Goal: Transaction & Acquisition: Book appointment/travel/reservation

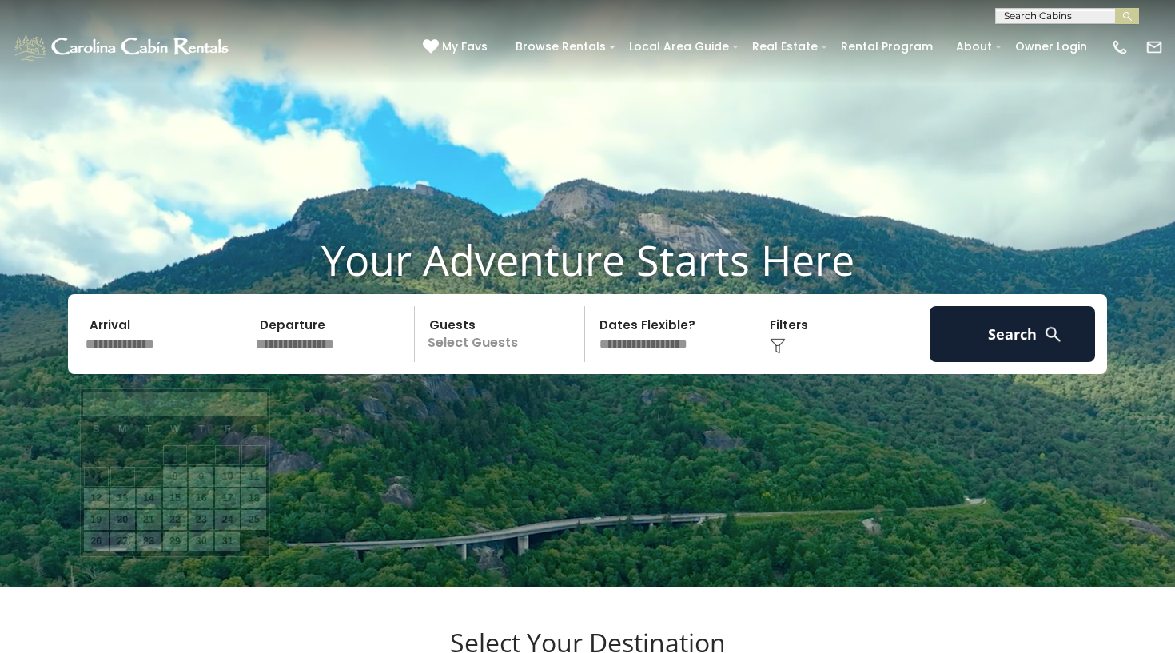
click at [211, 360] on input "text" at bounding box center [162, 334] width 165 height 56
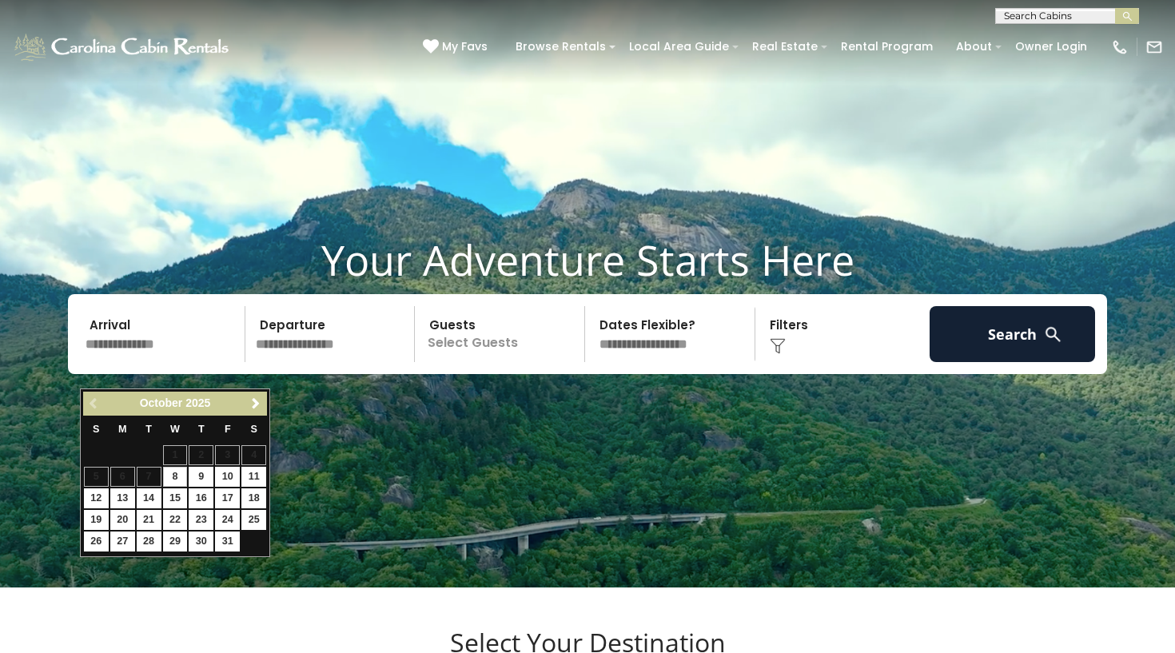
click at [251, 401] on span "Next" at bounding box center [255, 403] width 13 height 13
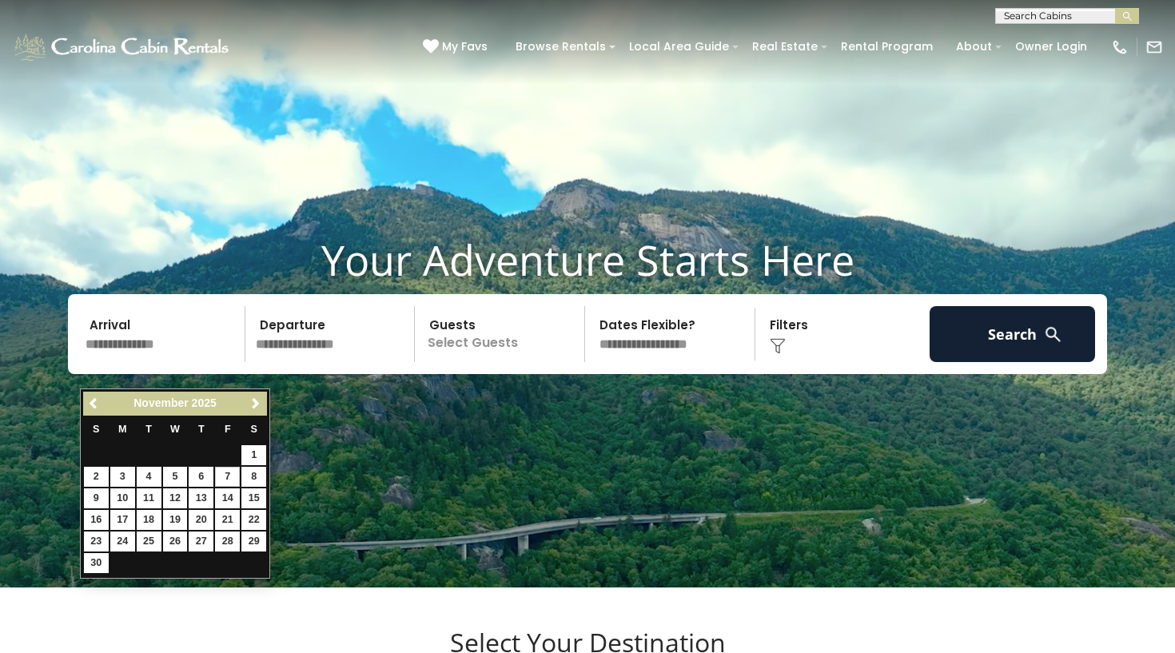
click at [229, 476] on link "7" at bounding box center [227, 477] width 25 height 20
type input "*******"
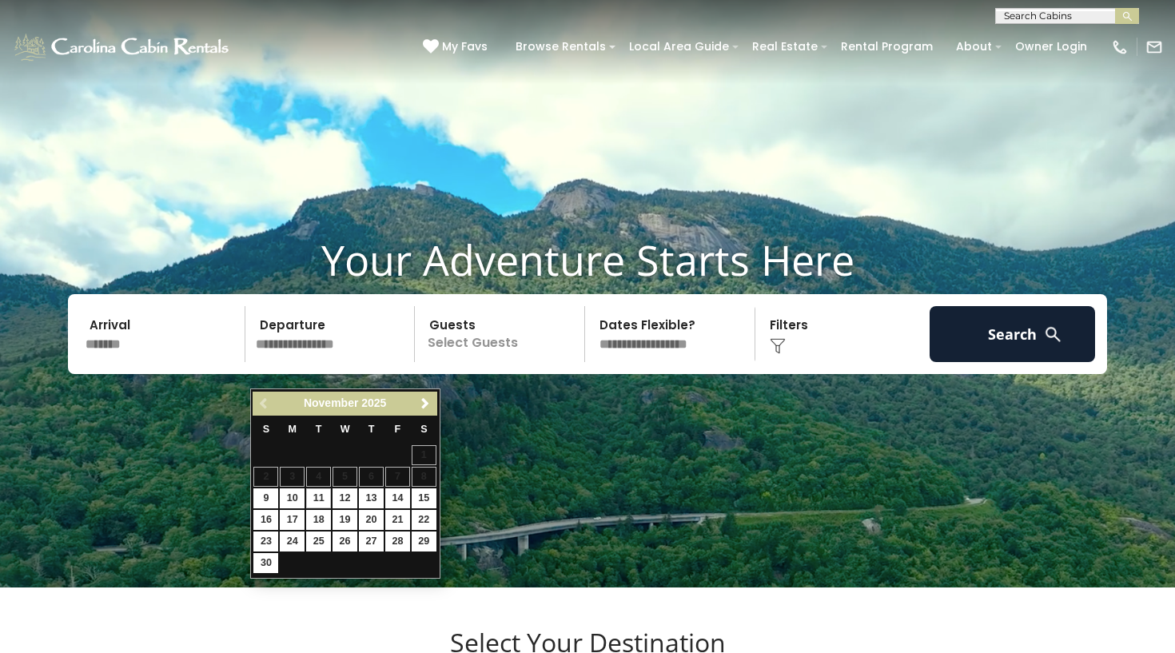
click at [318, 494] on link "11" at bounding box center [318, 498] width 25 height 20
type input "********"
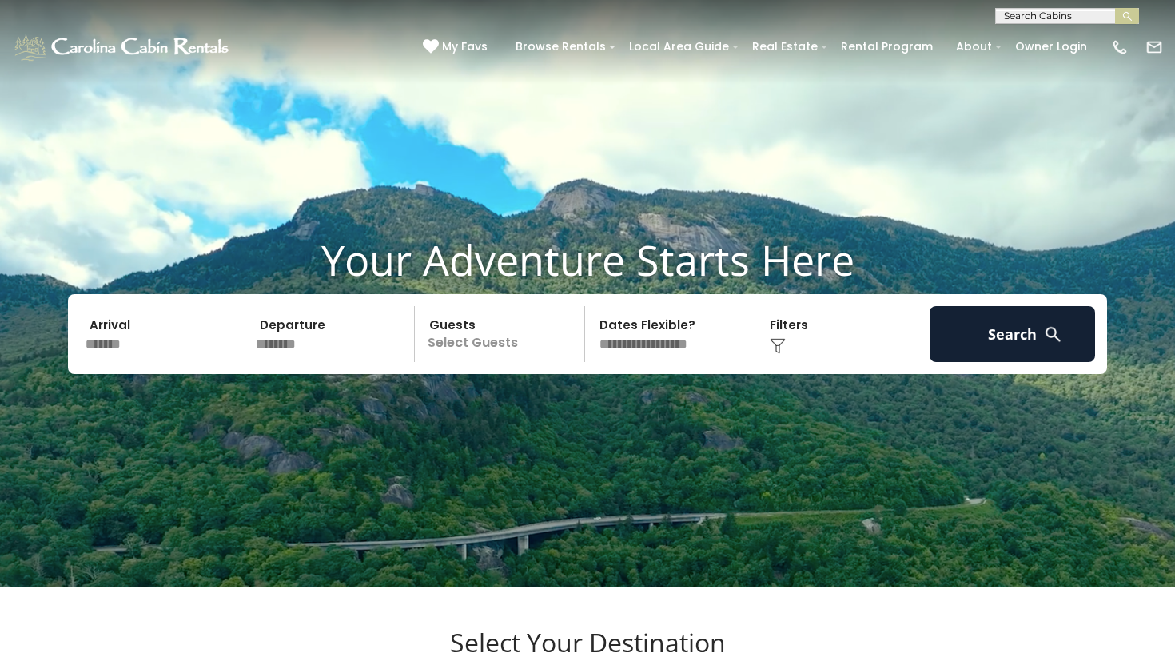
click at [493, 362] on p "Select Guests" at bounding box center [502, 334] width 165 height 56
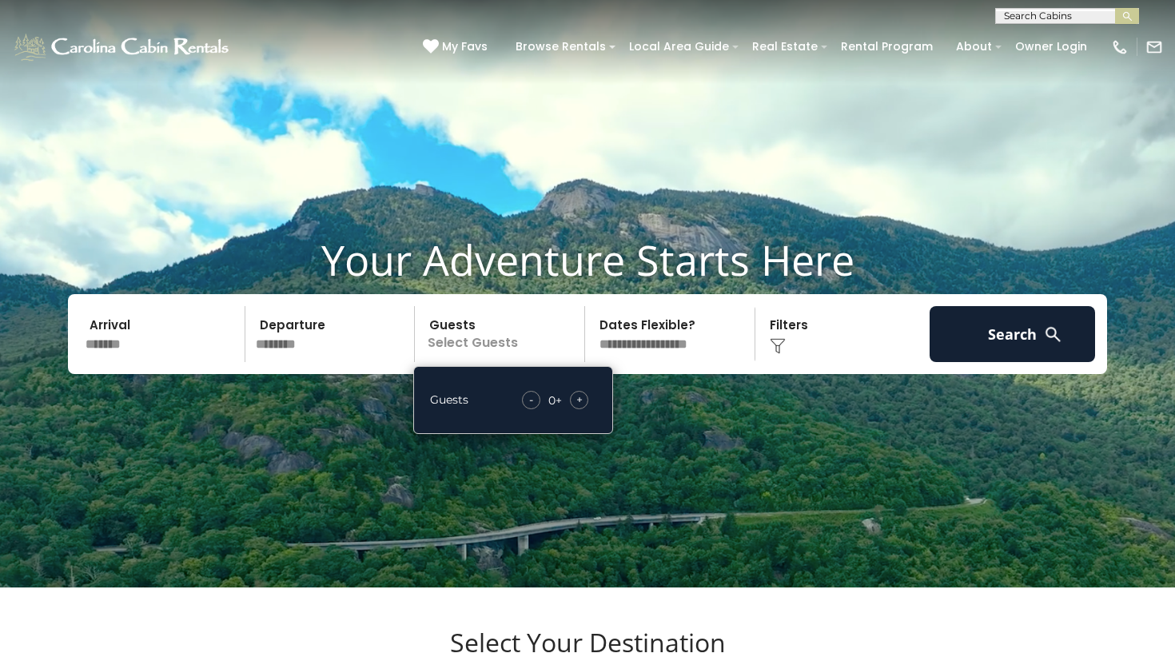
click at [593, 409] on div "- 0 + +" at bounding box center [555, 400] width 82 height 18
click at [580, 408] on span "+" at bounding box center [579, 400] width 6 height 16
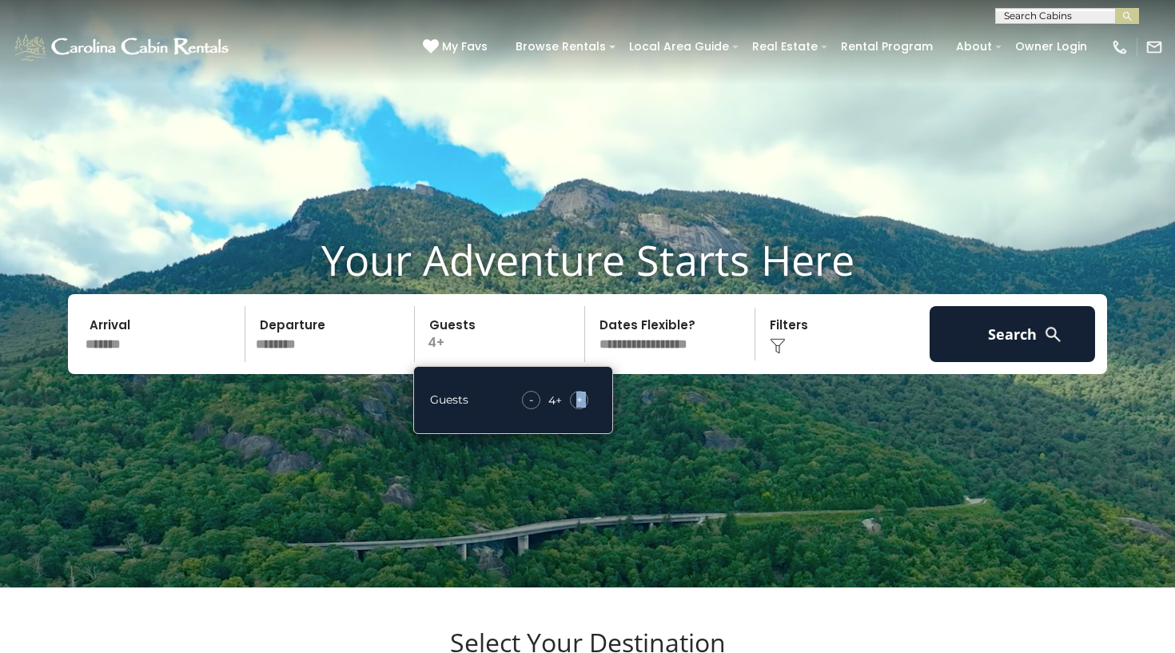
click at [580, 408] on span "+" at bounding box center [579, 400] width 6 height 16
click at [649, 374] on div "Arrival ******* Departure ******** Guests 8+ Guests - 8 + + **" at bounding box center [587, 334] width 1039 height 80
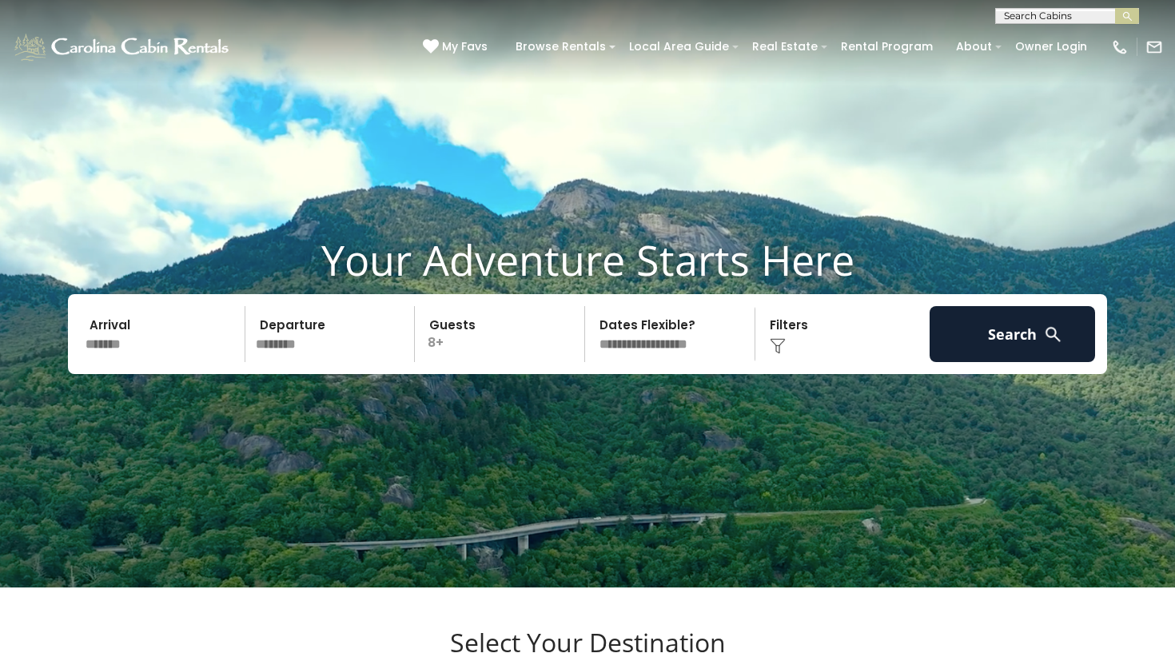
click at [773, 362] on div "Click to Choose" at bounding box center [842, 334] width 165 height 56
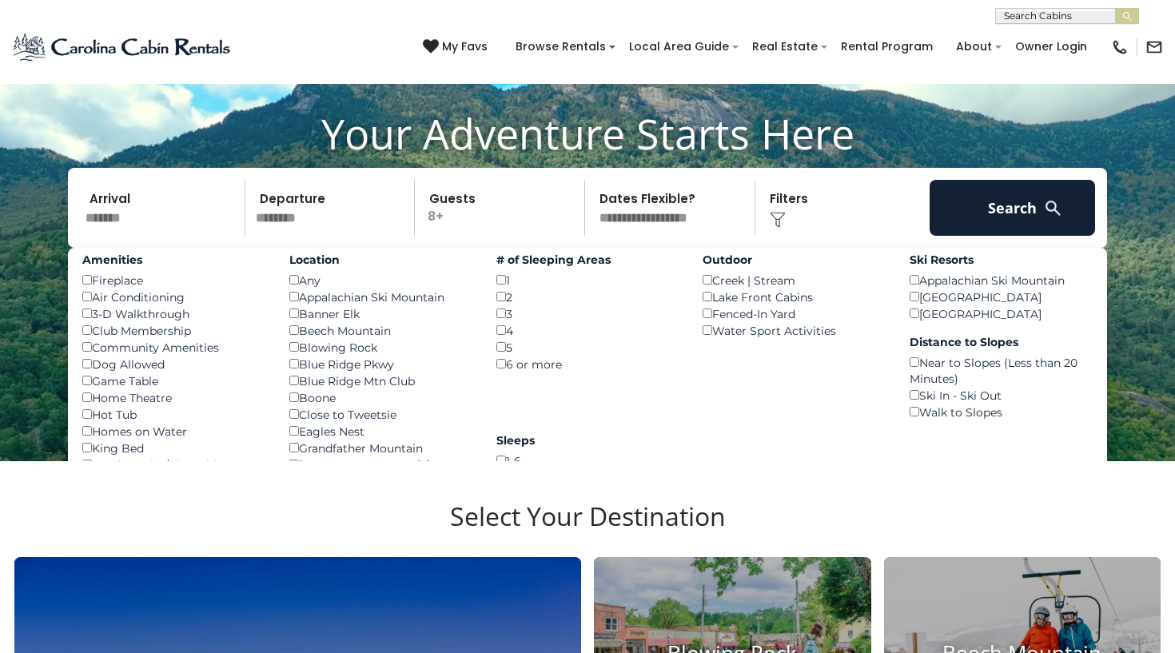
scroll to position [138, 0]
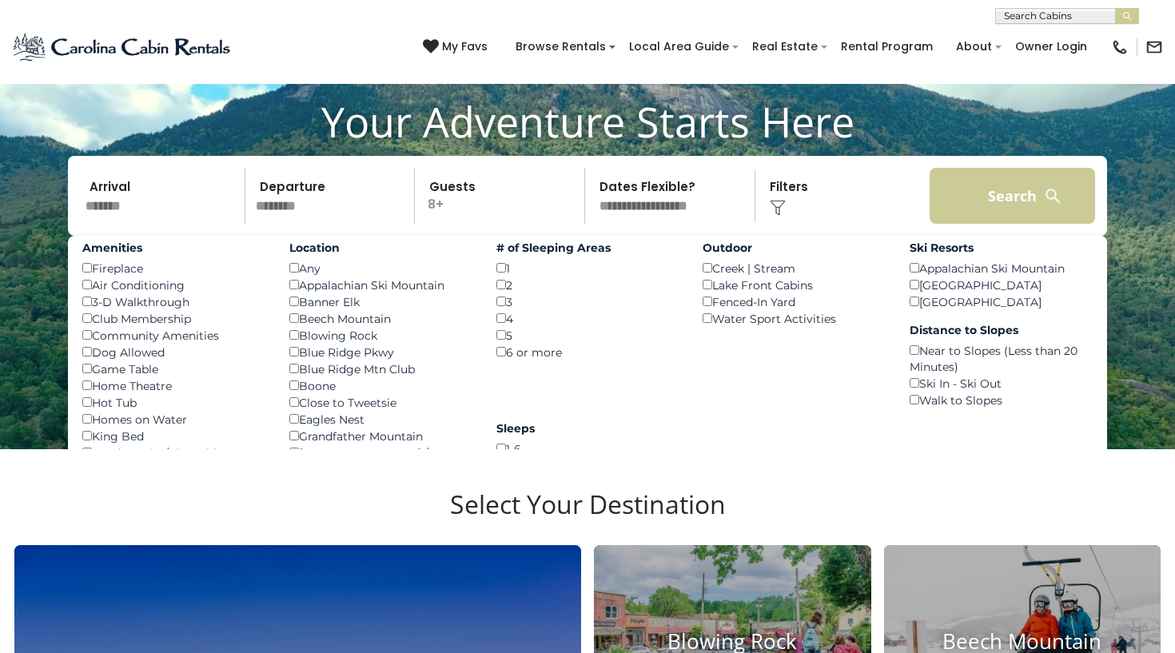
click at [982, 224] on button "Search" at bounding box center [1012, 196] width 165 height 56
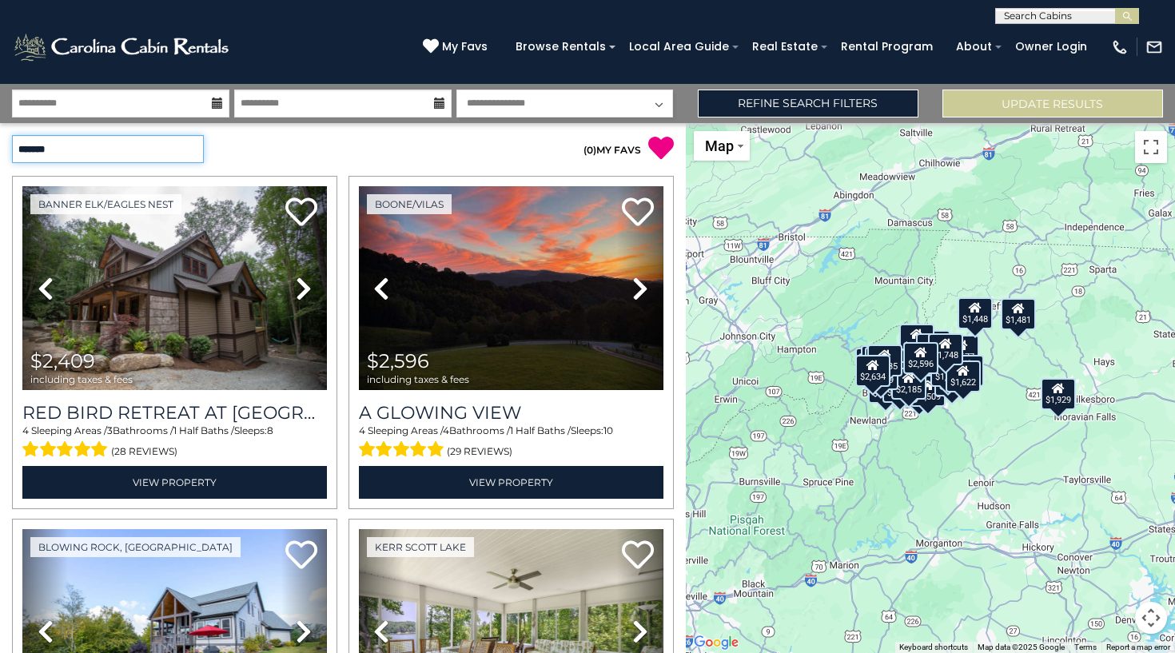
select select "*********"
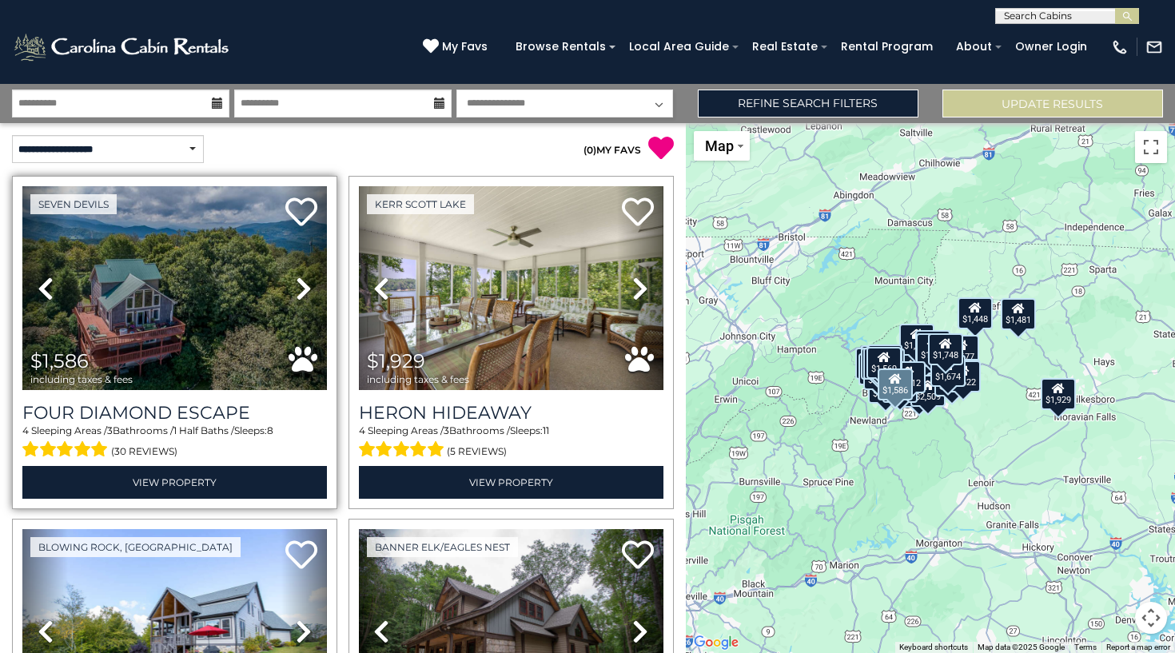
click at [302, 289] on icon at bounding box center [304, 289] width 16 height 26
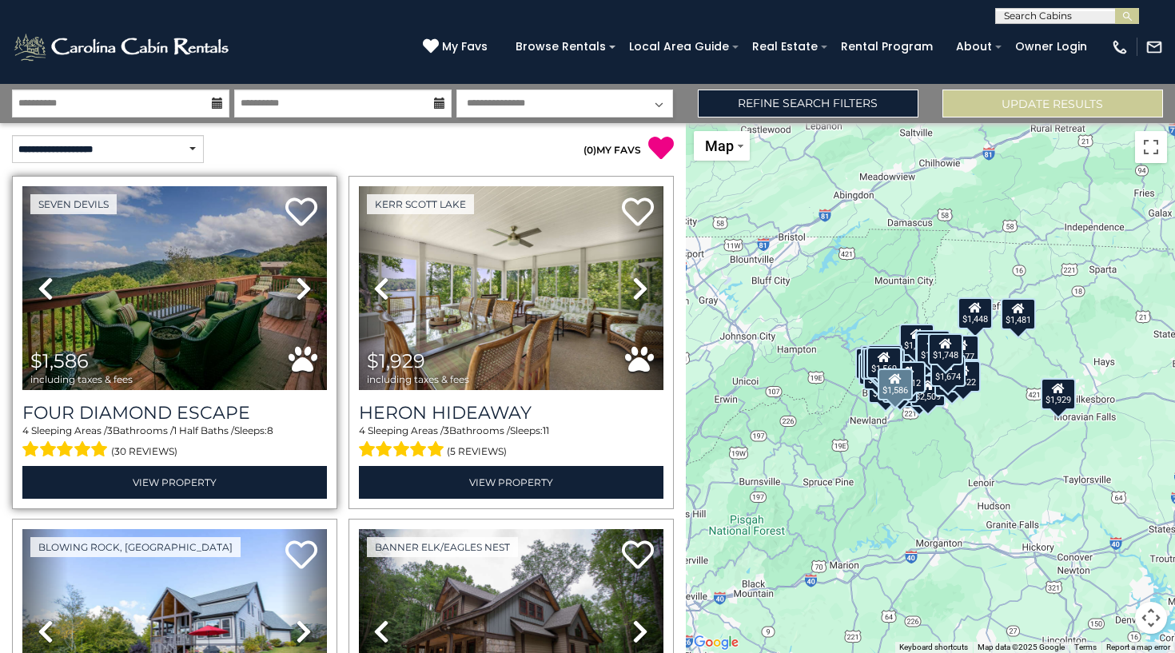
click at [302, 289] on icon at bounding box center [304, 289] width 16 height 26
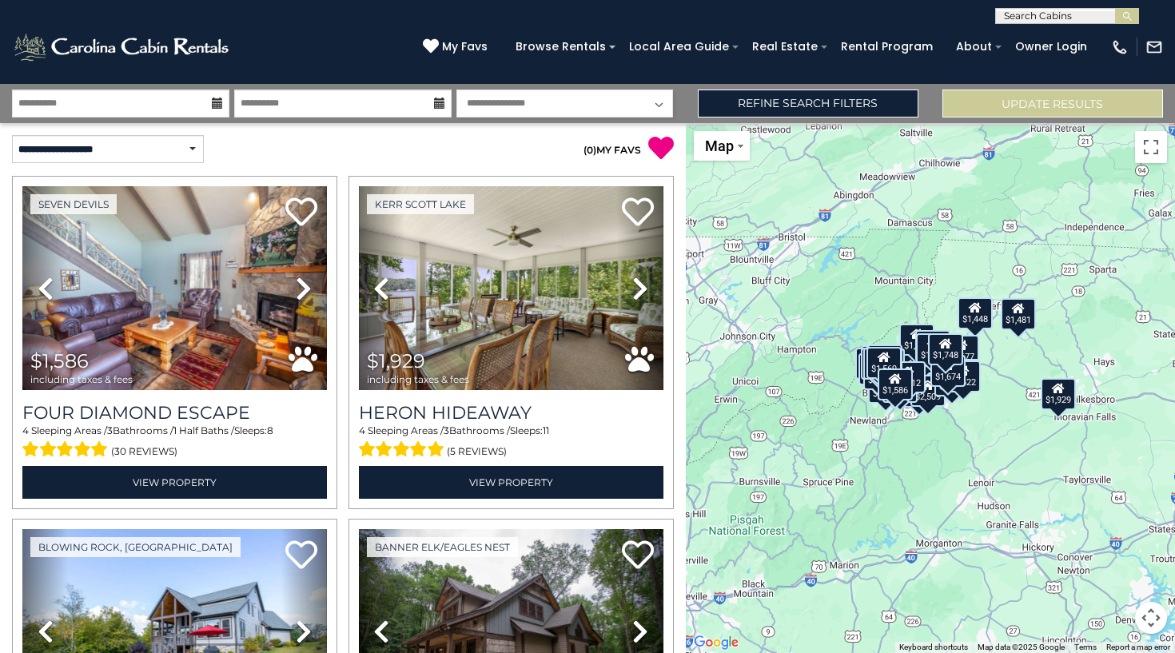
click at [951, 484] on div "$1,586 $1,929 $2,338 $2,409 $2,596 $1,370 $1,448 $1,613 $1,677 $1,828 $1,988 $2…" at bounding box center [931, 388] width 490 height 530
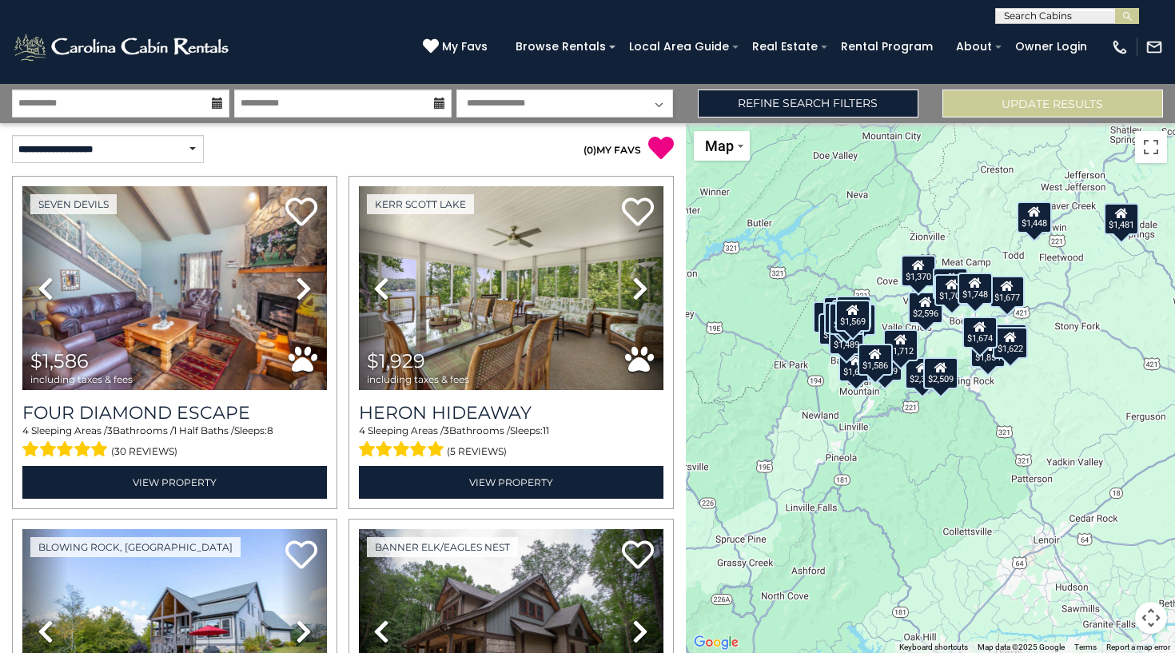
drag, startPoint x: 923, startPoint y: 393, endPoint x: 964, endPoint y: 464, distance: 81.3
click at [964, 464] on div "$1,586 $1,929 $2,338 $2,409 $2,596 $1,370 $1,448 $1,613 $1,677 $1,828 $1,988 $2…" at bounding box center [931, 388] width 490 height 530
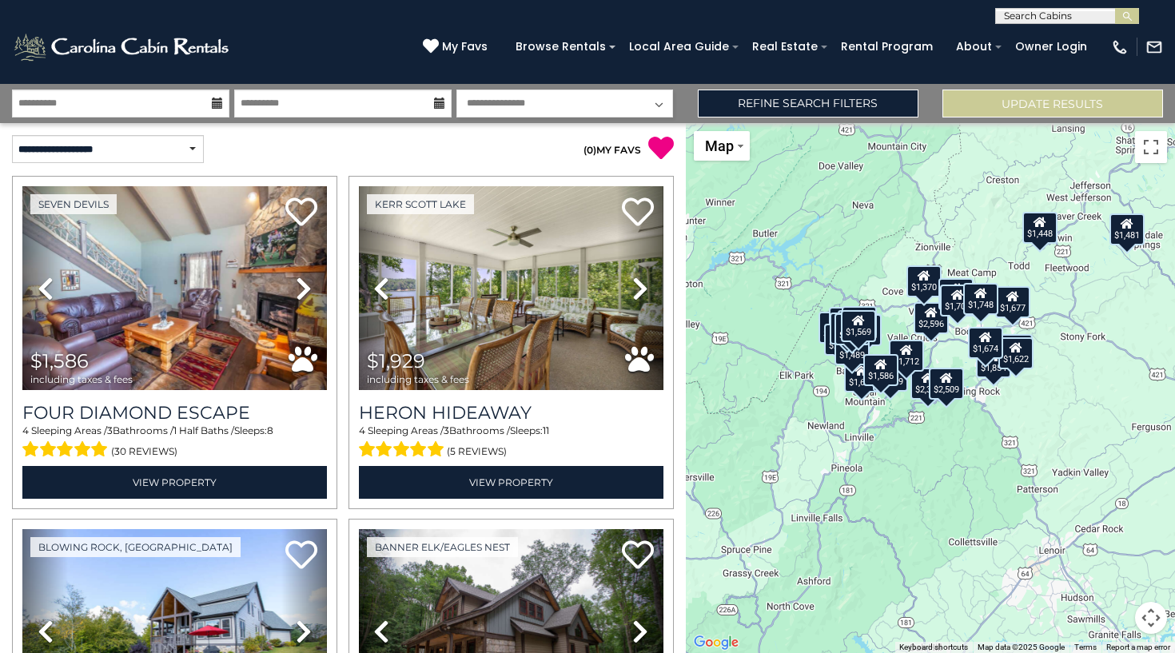
click at [964, 464] on div "$1,586 $1,929 $2,338 $2,409 $2,596 $1,370 $1,448 $1,613 $1,677 $1,828 $1,988 $2…" at bounding box center [931, 388] width 490 height 530
click at [1015, 430] on div "$1,586 $1,929 $2,338 $2,409 $2,596 $1,370 $1,448 $1,613 $1,677 $1,828 $1,988 $2…" at bounding box center [931, 388] width 490 height 530
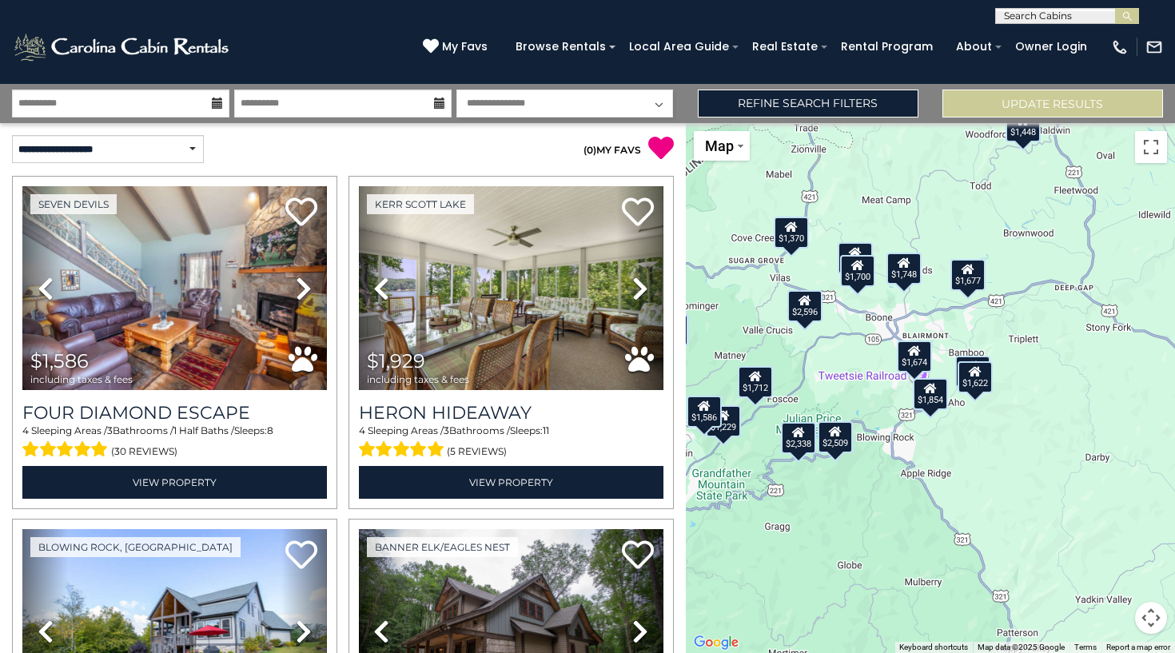
drag, startPoint x: 975, startPoint y: 375, endPoint x: 932, endPoint y: 460, distance: 95.1
click at [932, 460] on div "$1,586 $1,929 $2,338 $2,409 $2,596 $1,370 $1,448 $1,613 $1,677 $1,828 $1,988 $2…" at bounding box center [931, 388] width 490 height 530
click at [887, 417] on div "$1,586 $1,929 $2,338 $2,409 $2,596 $1,370 $1,448 $1,613 $1,677 $1,828 $1,988 $2…" at bounding box center [931, 388] width 490 height 530
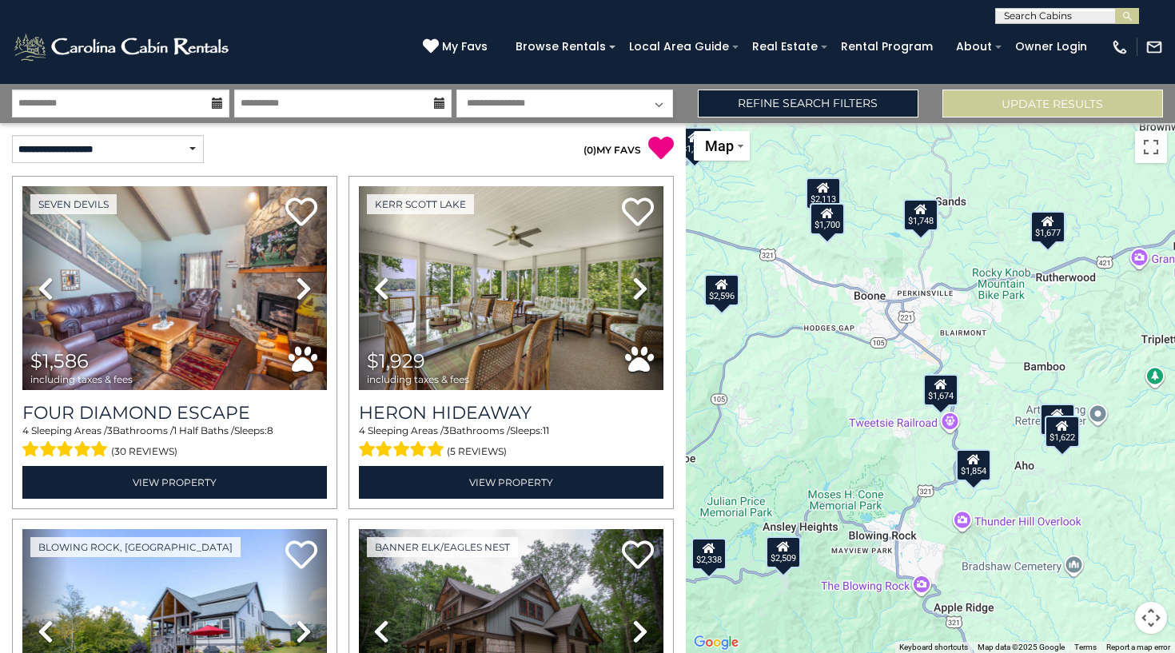
drag, startPoint x: 830, startPoint y: 382, endPoint x: 830, endPoint y: 462, distance: 79.9
click at [830, 463] on div "$1,586 $1,929 $2,338 $2,409 $2,596 $1,370 $1,448 $1,613 $1,677 $1,828 $1,988 $2…" at bounding box center [931, 388] width 490 height 530
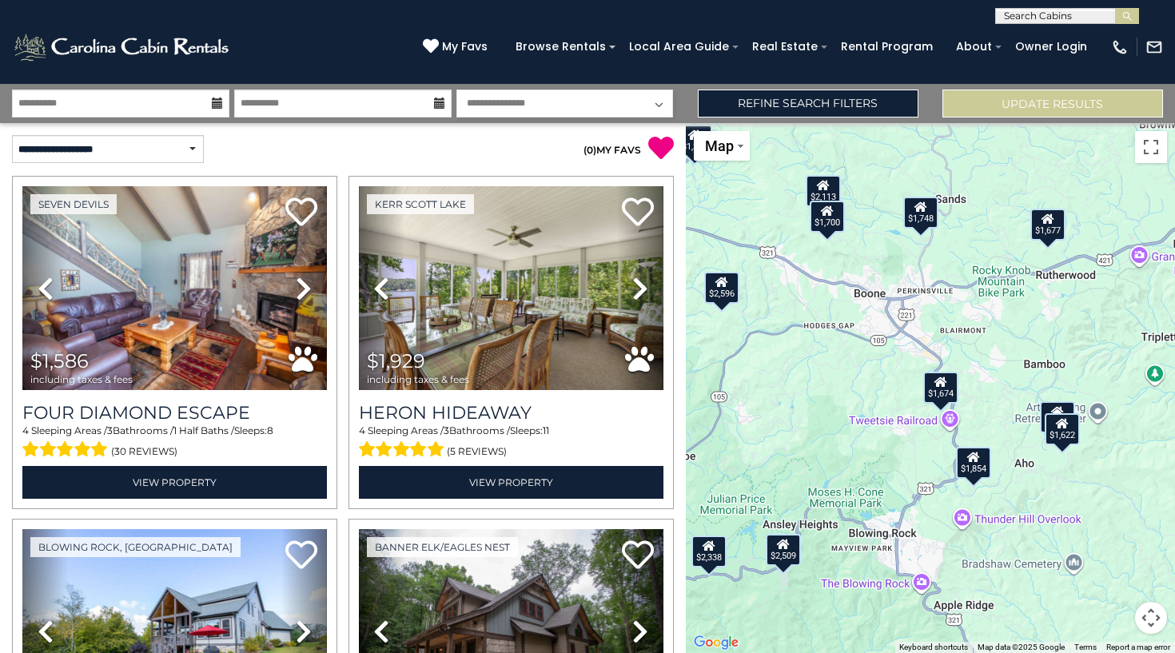
click at [780, 442] on div "$1,586 $1,929 $2,338 $2,409 $2,596 $1,370 $1,448 $1,613 $1,677 $1,828 $1,988 $2…" at bounding box center [931, 388] width 490 height 530
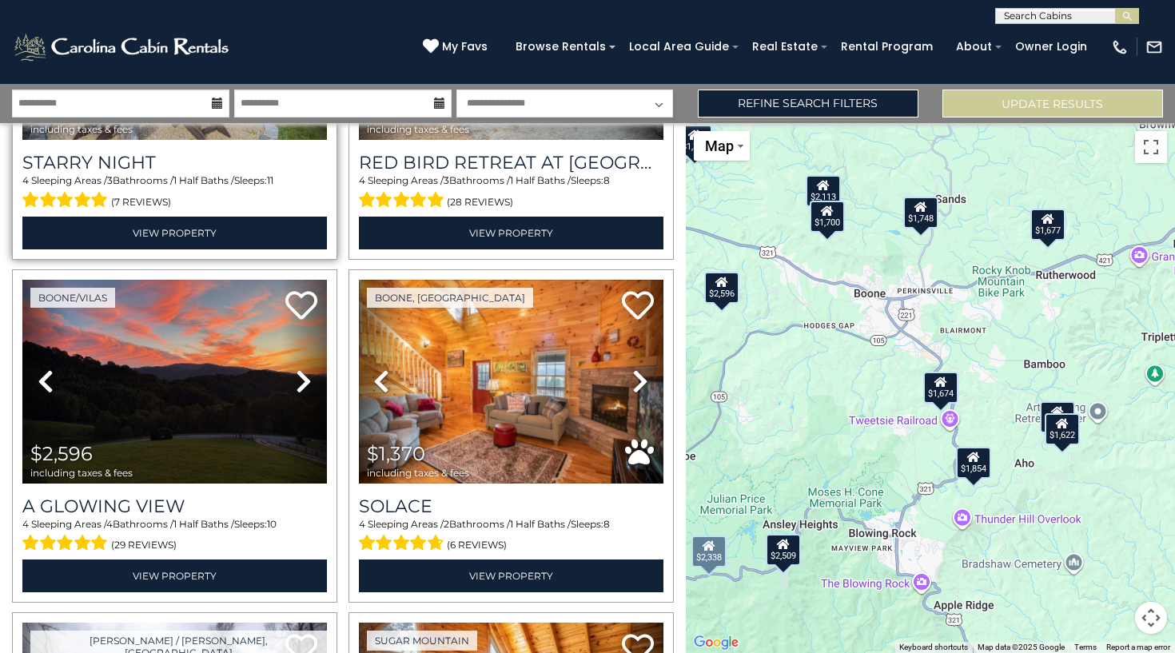
scroll to position [595, 0]
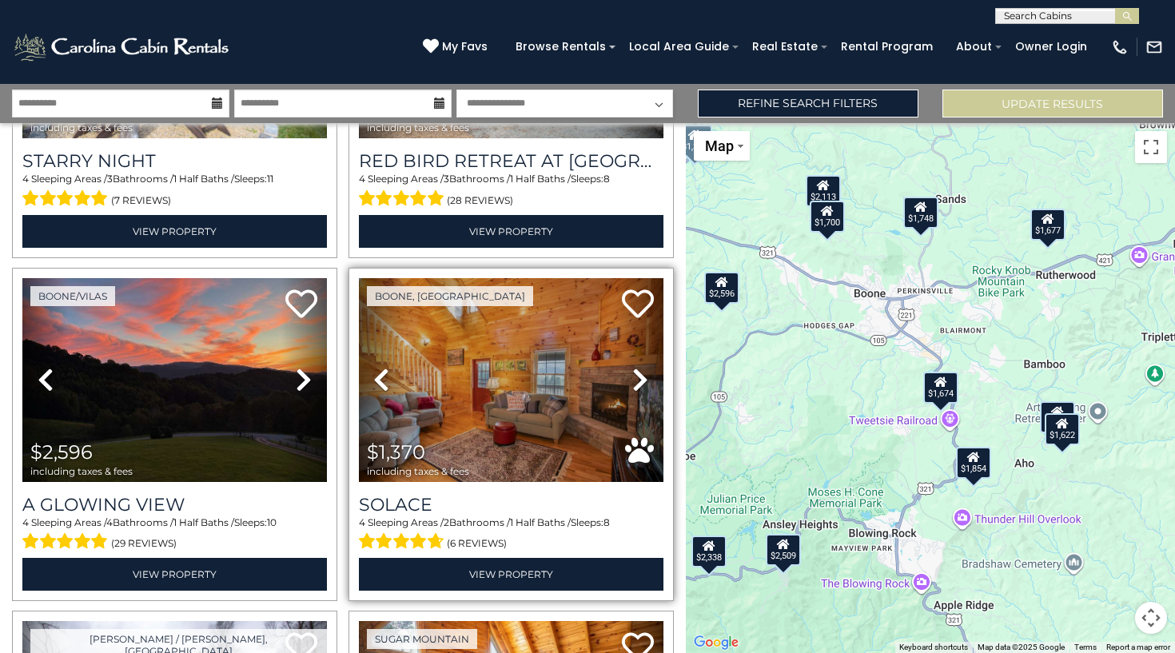
click at [642, 373] on icon at bounding box center [640, 380] width 16 height 26
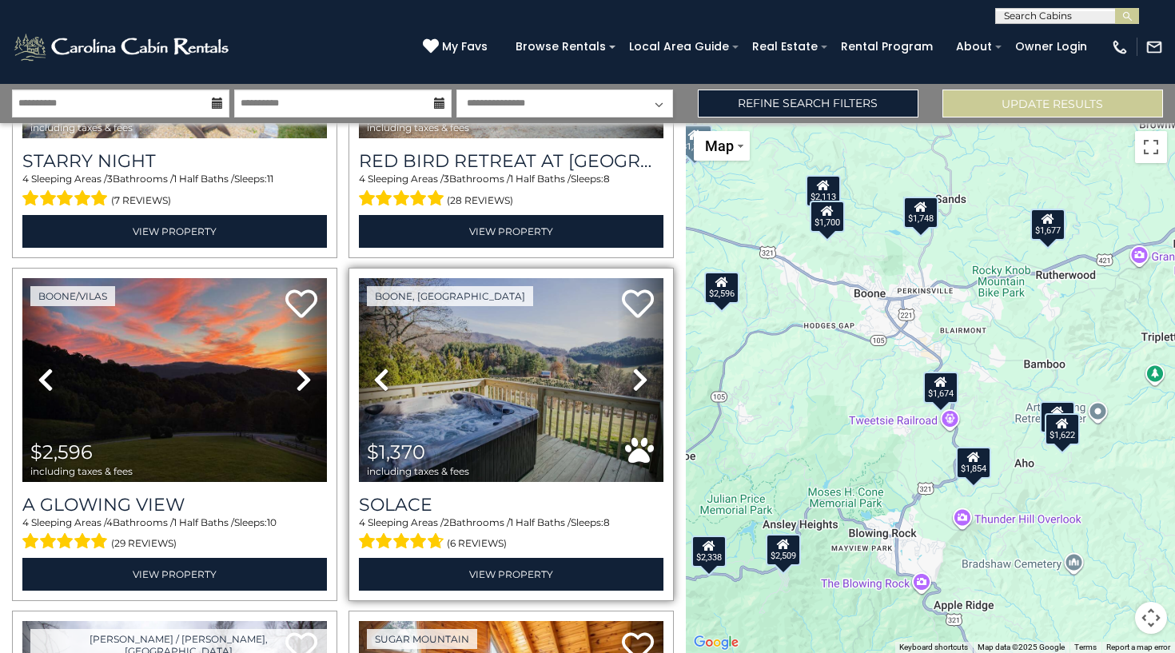
click at [642, 373] on icon at bounding box center [640, 380] width 16 height 26
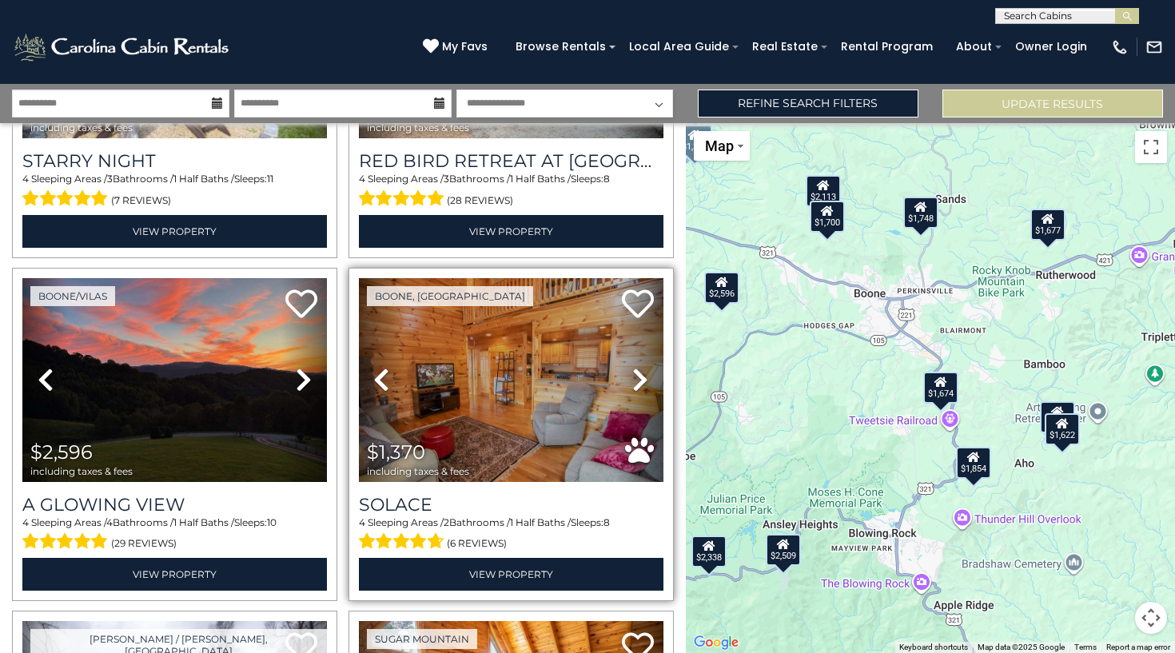
click at [642, 373] on icon at bounding box center [640, 380] width 16 height 26
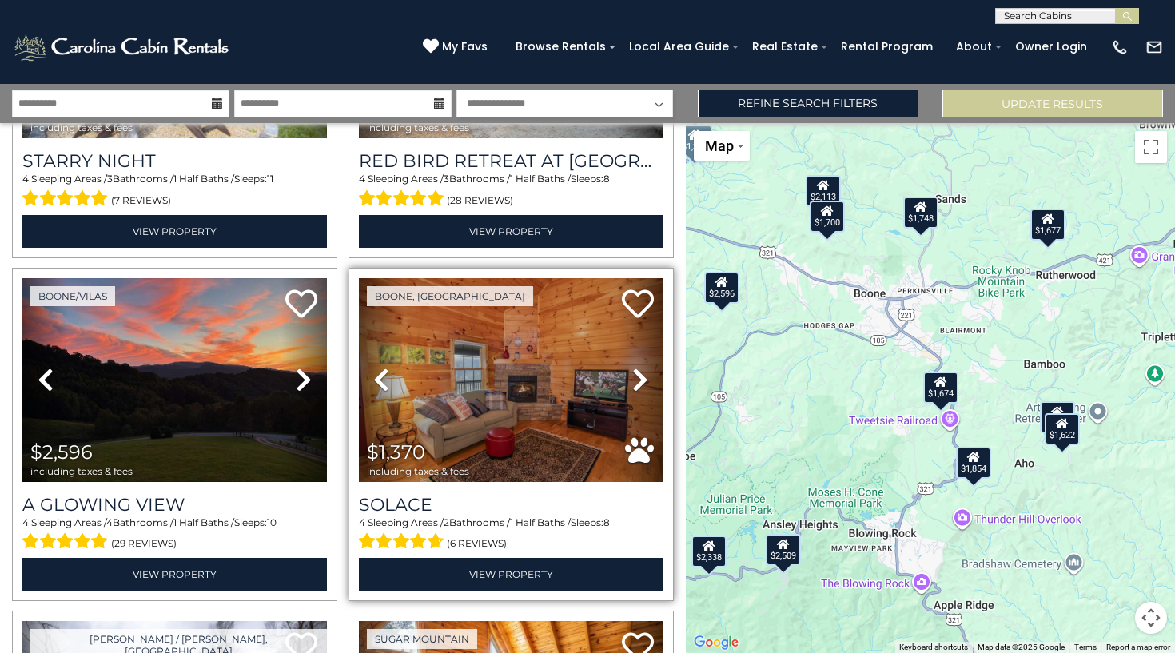
click at [642, 373] on icon at bounding box center [640, 380] width 16 height 26
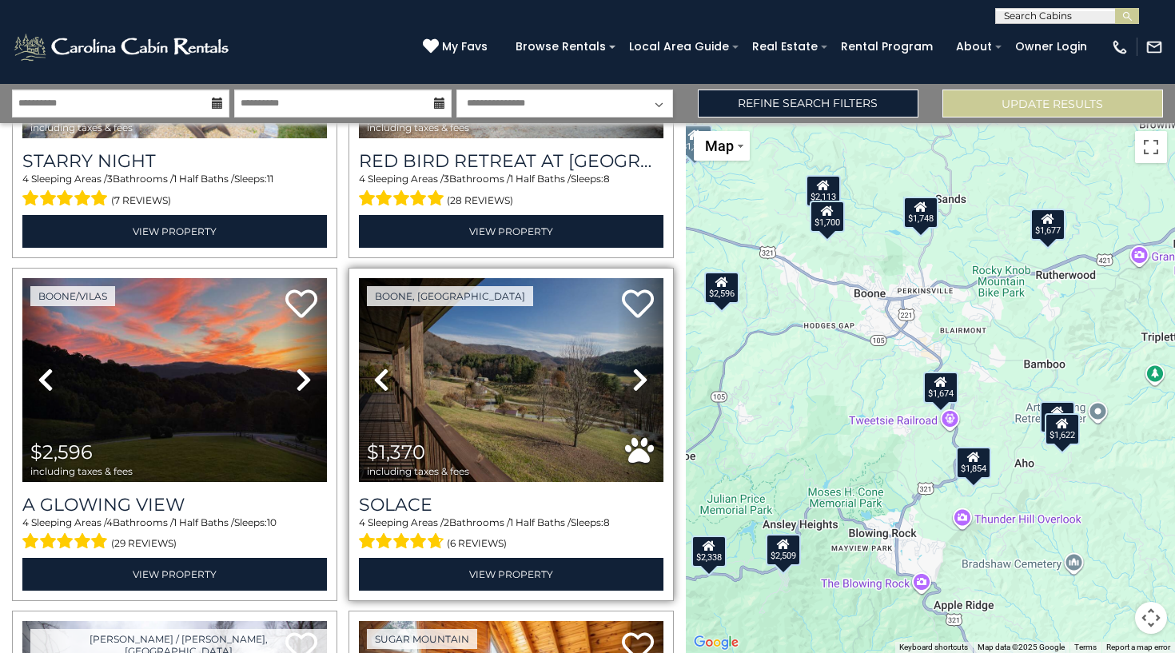
click at [642, 373] on icon at bounding box center [640, 380] width 16 height 26
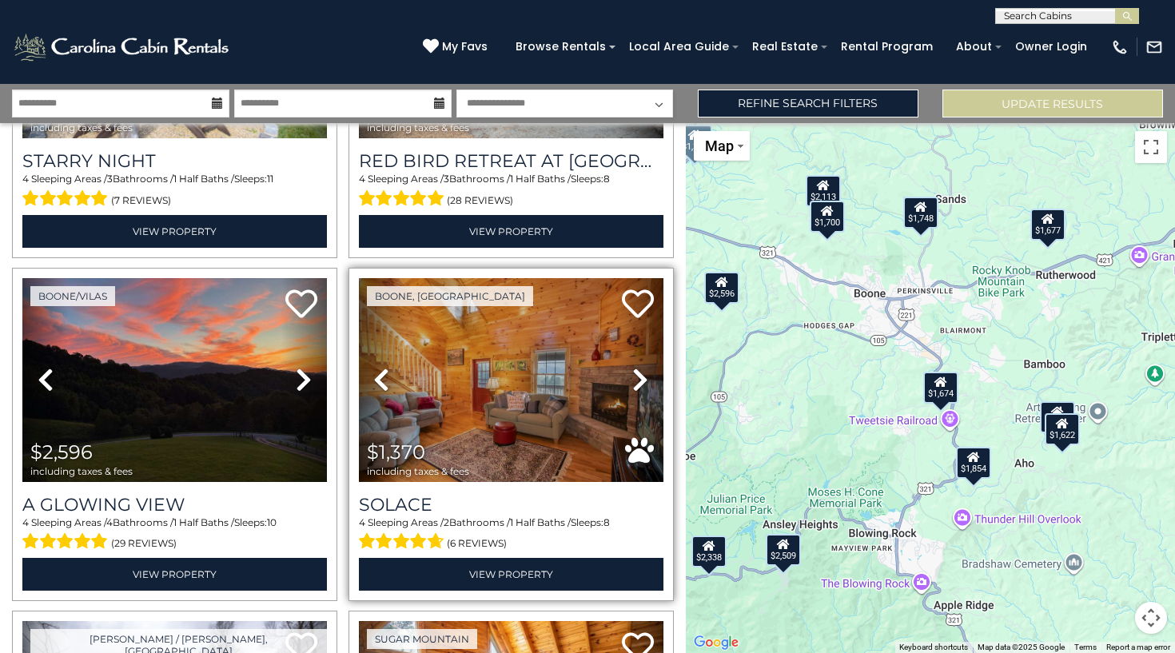
click at [642, 373] on icon at bounding box center [640, 380] width 16 height 26
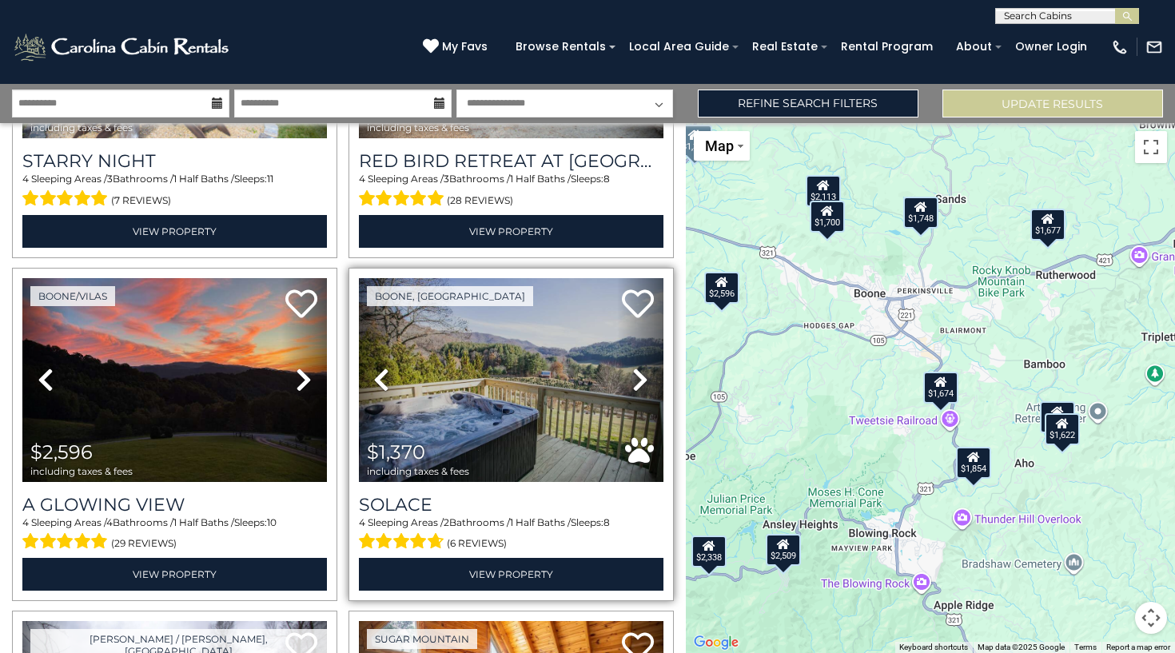
click at [642, 373] on icon at bounding box center [640, 380] width 16 height 26
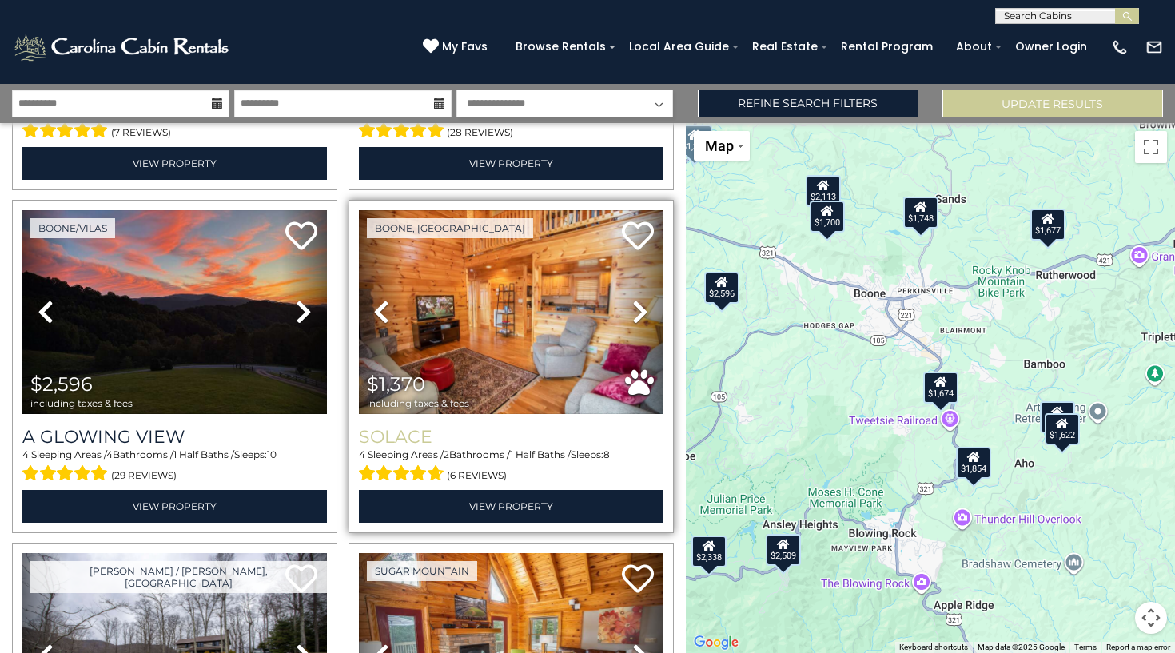
scroll to position [667, 0]
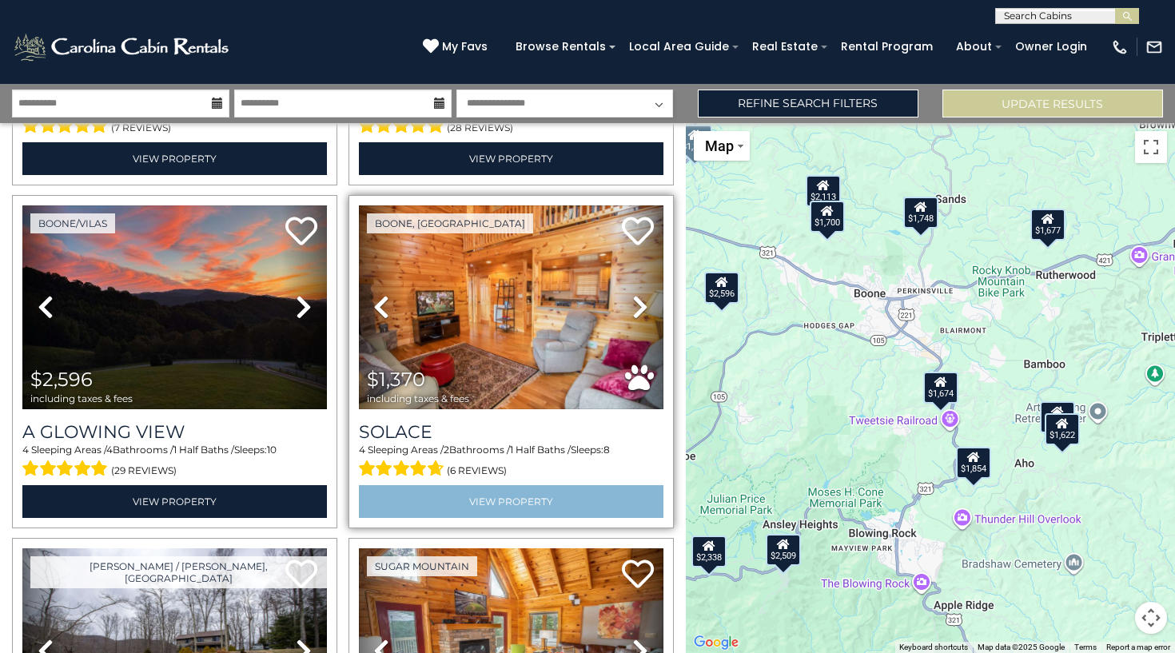
click at [538, 502] on link "View Property" at bounding box center [511, 501] width 305 height 33
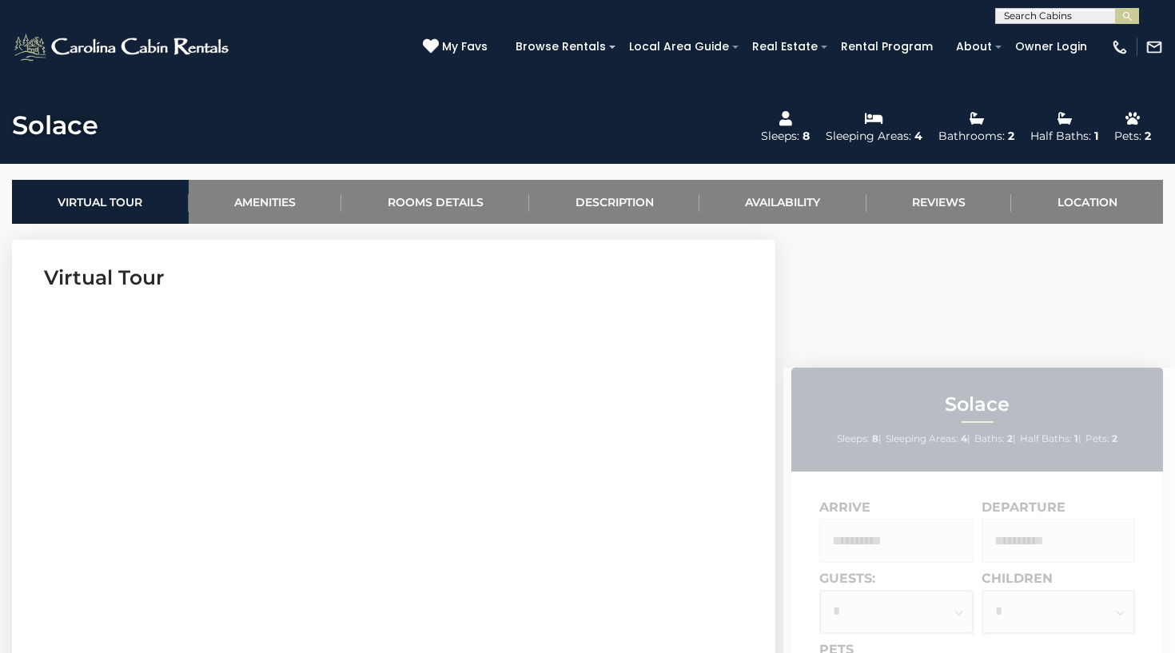
scroll to position [537, 0]
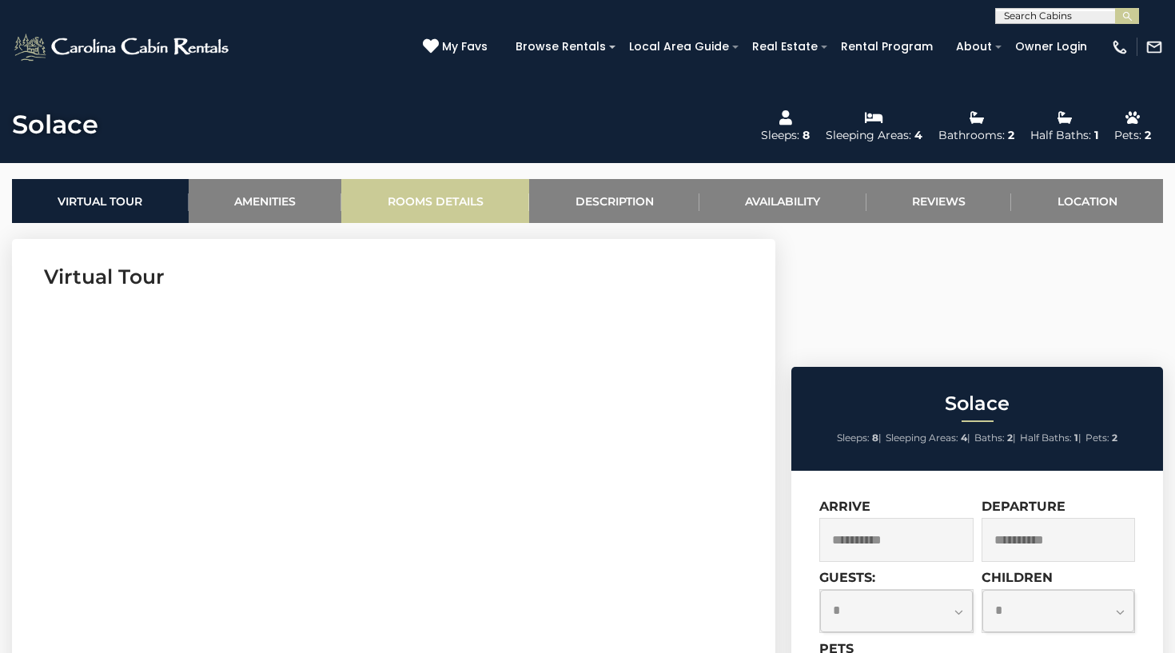
click at [445, 189] on link "Rooms Details" at bounding box center [435, 201] width 188 height 44
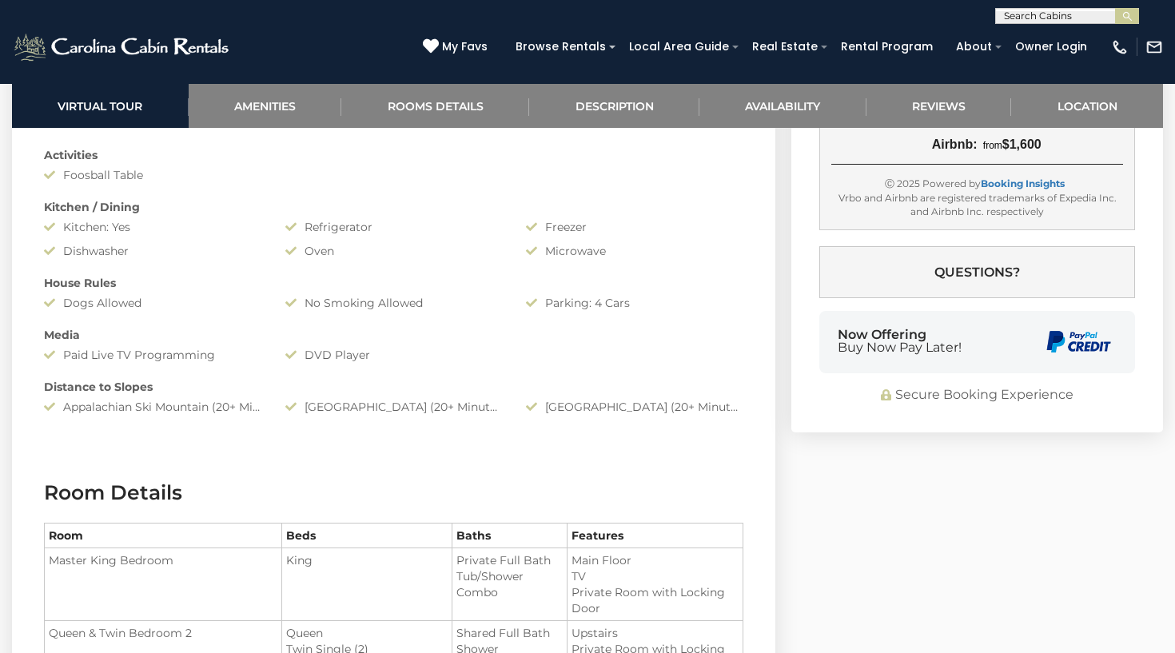
scroll to position [1124, 0]
